Goal: Transaction & Acquisition: Download file/media

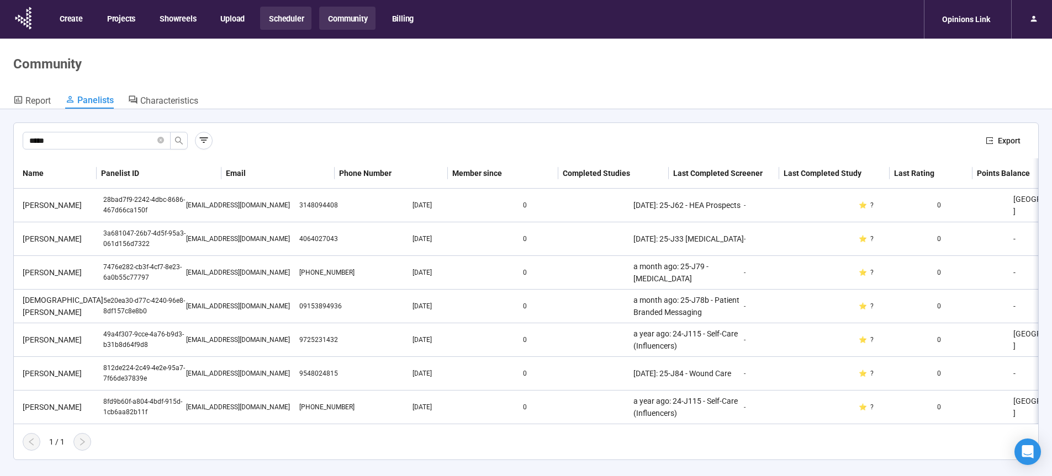
click at [278, 18] on button "Scheduler" at bounding box center [285, 18] width 51 height 23
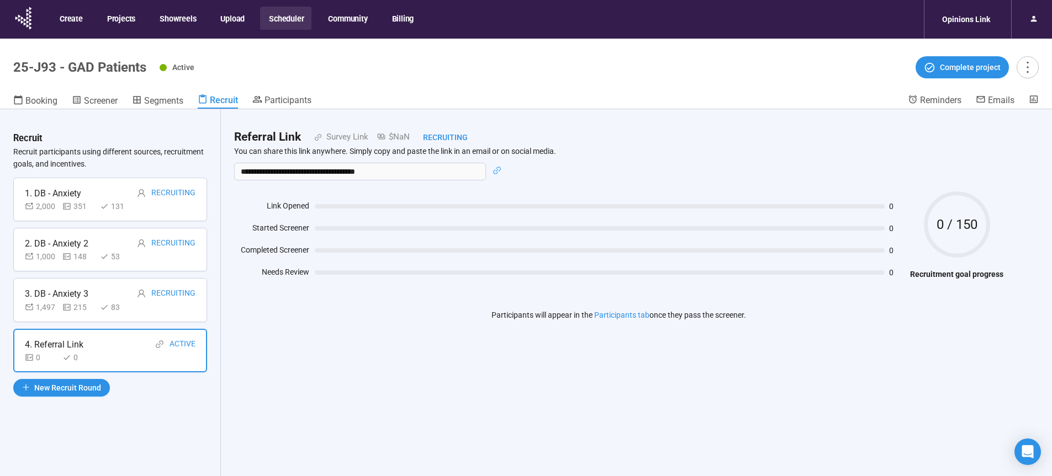
click at [282, 15] on button "Scheduler" at bounding box center [285, 18] width 51 height 23
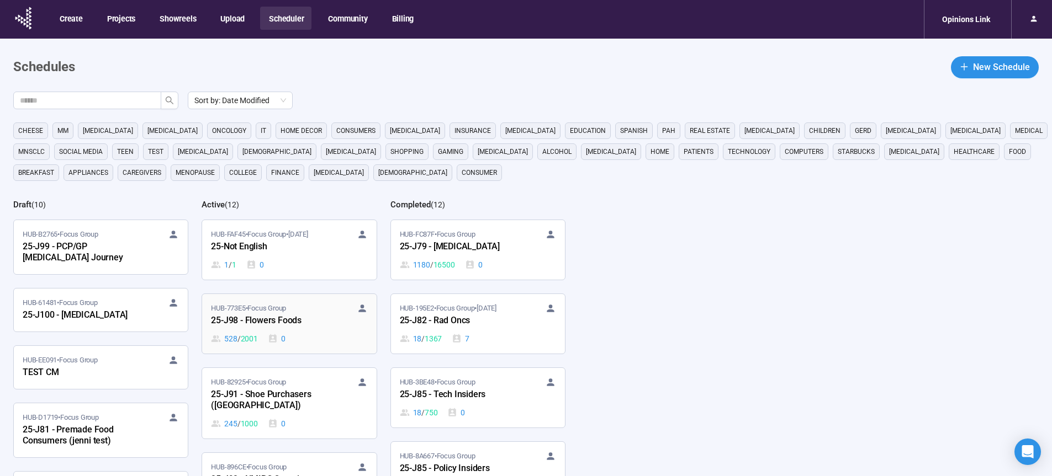
click at [277, 320] on div "25-J98 - Flowers Foods" at bounding box center [271, 321] width 121 height 14
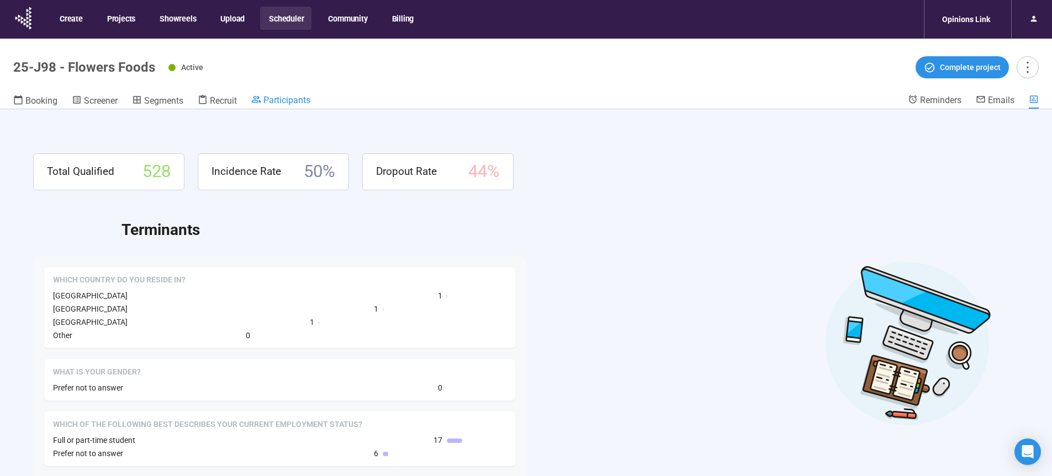
click at [294, 104] on span "Participants" at bounding box center [286, 100] width 47 height 10
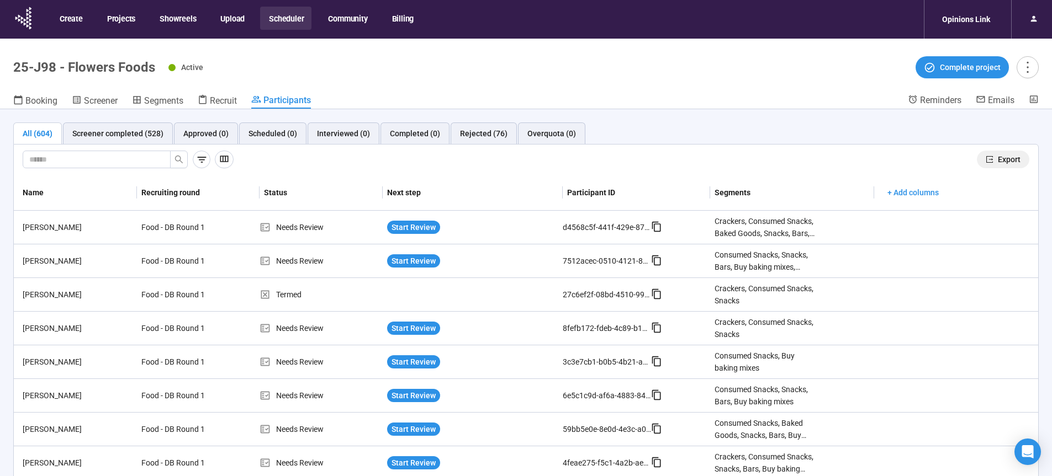
click at [1006, 157] on span "Export" at bounding box center [1008, 159] width 23 height 12
